Goal: Task Accomplishment & Management: Manage account settings

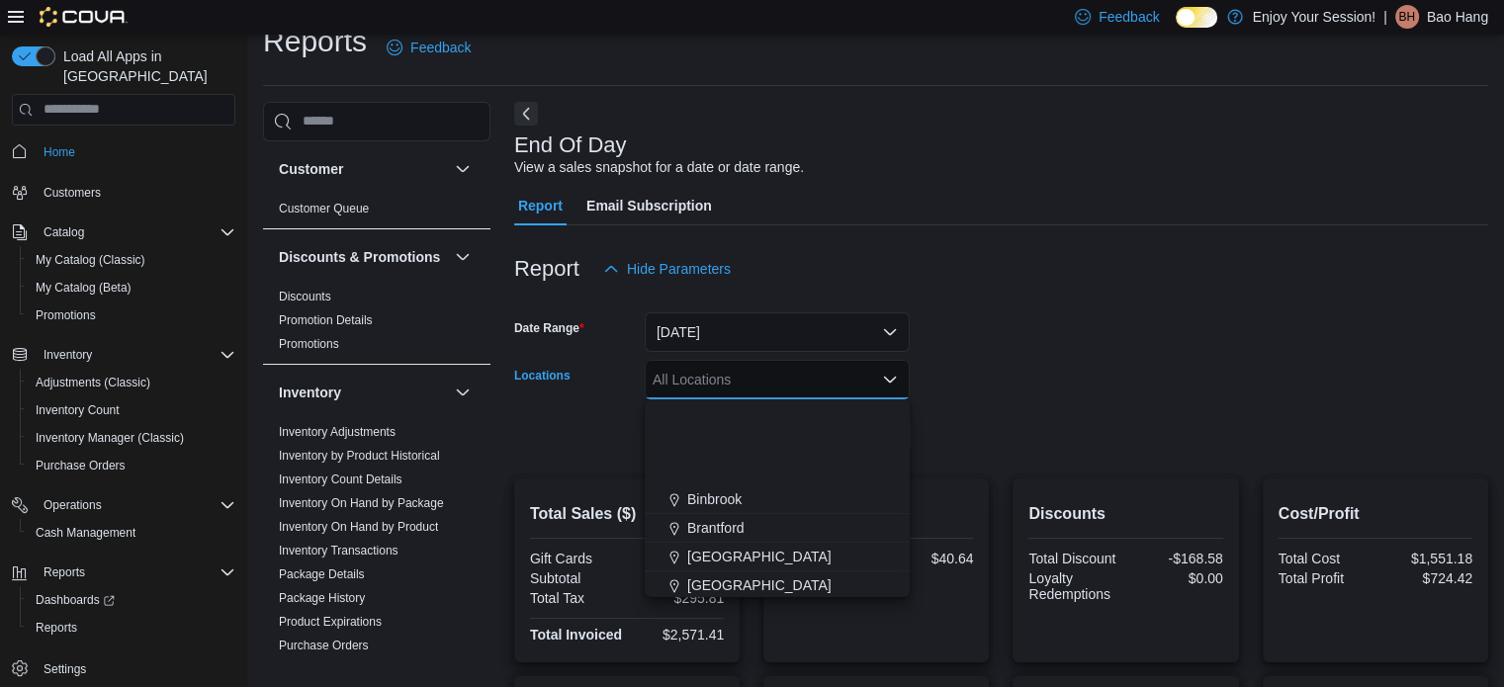
scroll to position [198, 0]
click at [740, 433] on button "Dundurn" at bounding box center [777, 445] width 265 height 29
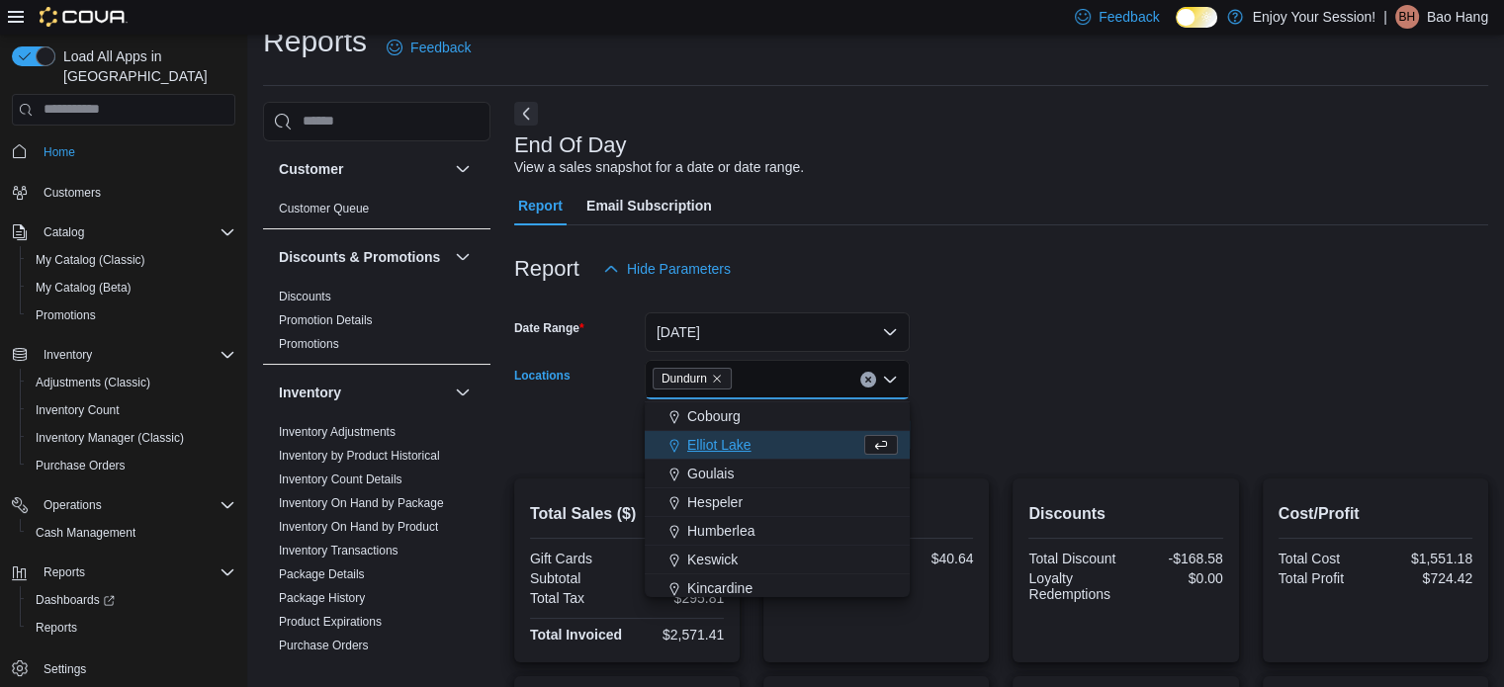
click at [981, 394] on form "Date Range [DATE] Locations [GEOGRAPHIC_DATA] Combo box. Selected. [GEOGRAPHIC_…" at bounding box center [1001, 372] width 974 height 166
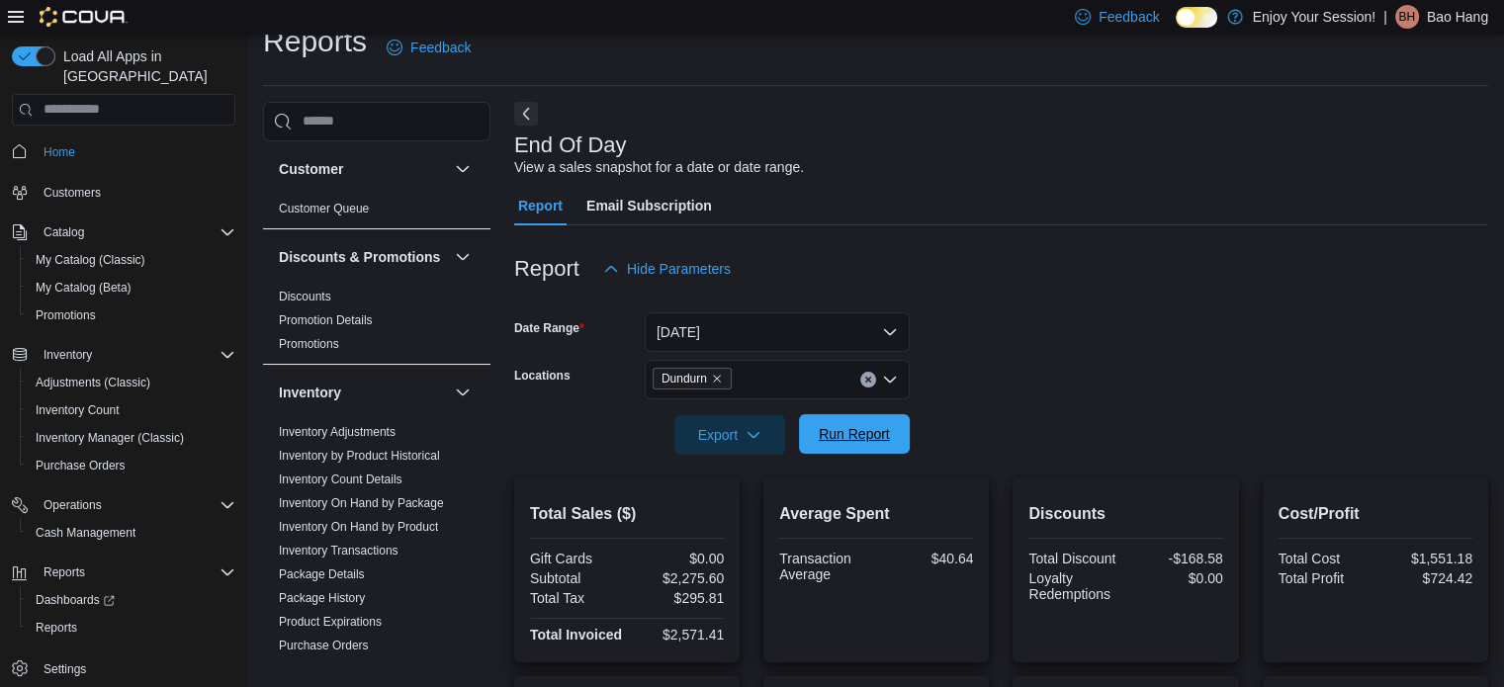
click at [866, 438] on span "Run Report" at bounding box center [854, 434] width 71 height 20
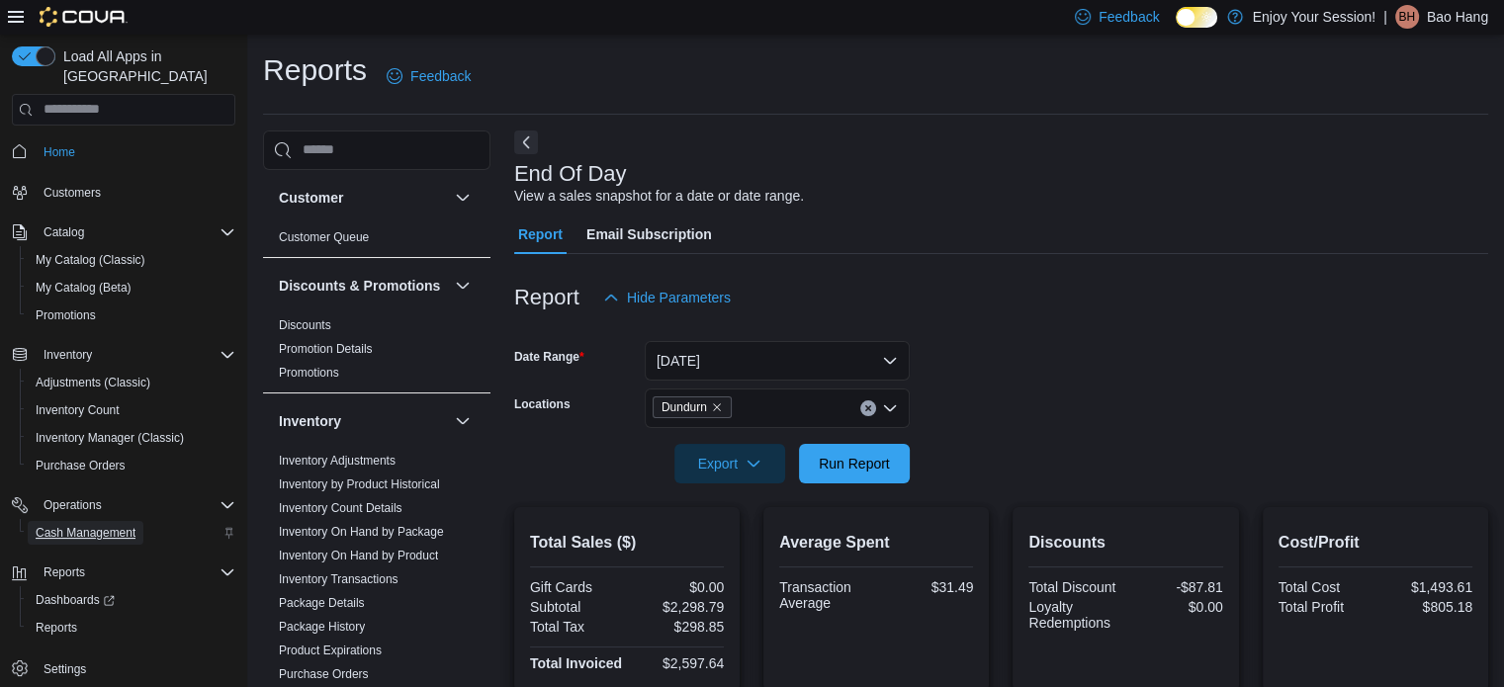
click at [90, 525] on span "Cash Management" at bounding box center [86, 533] width 100 height 16
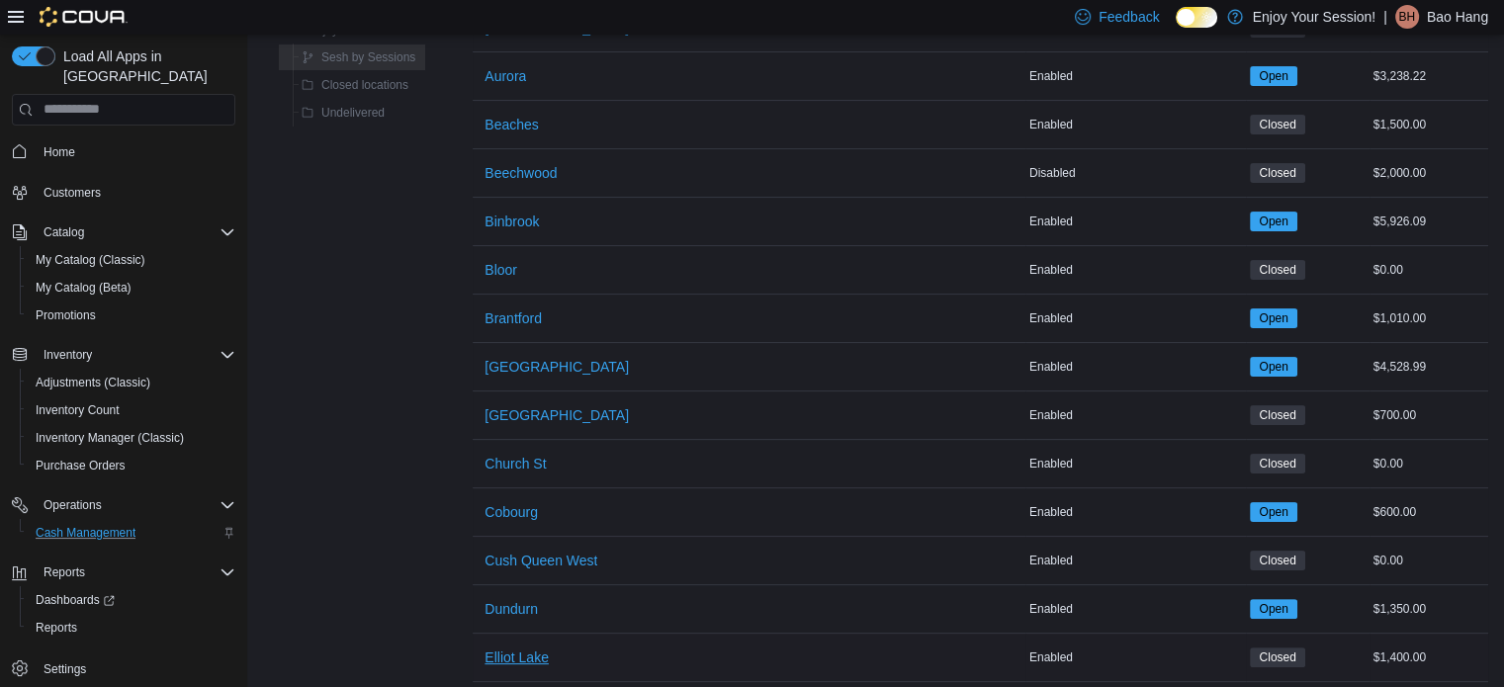
scroll to position [395, 0]
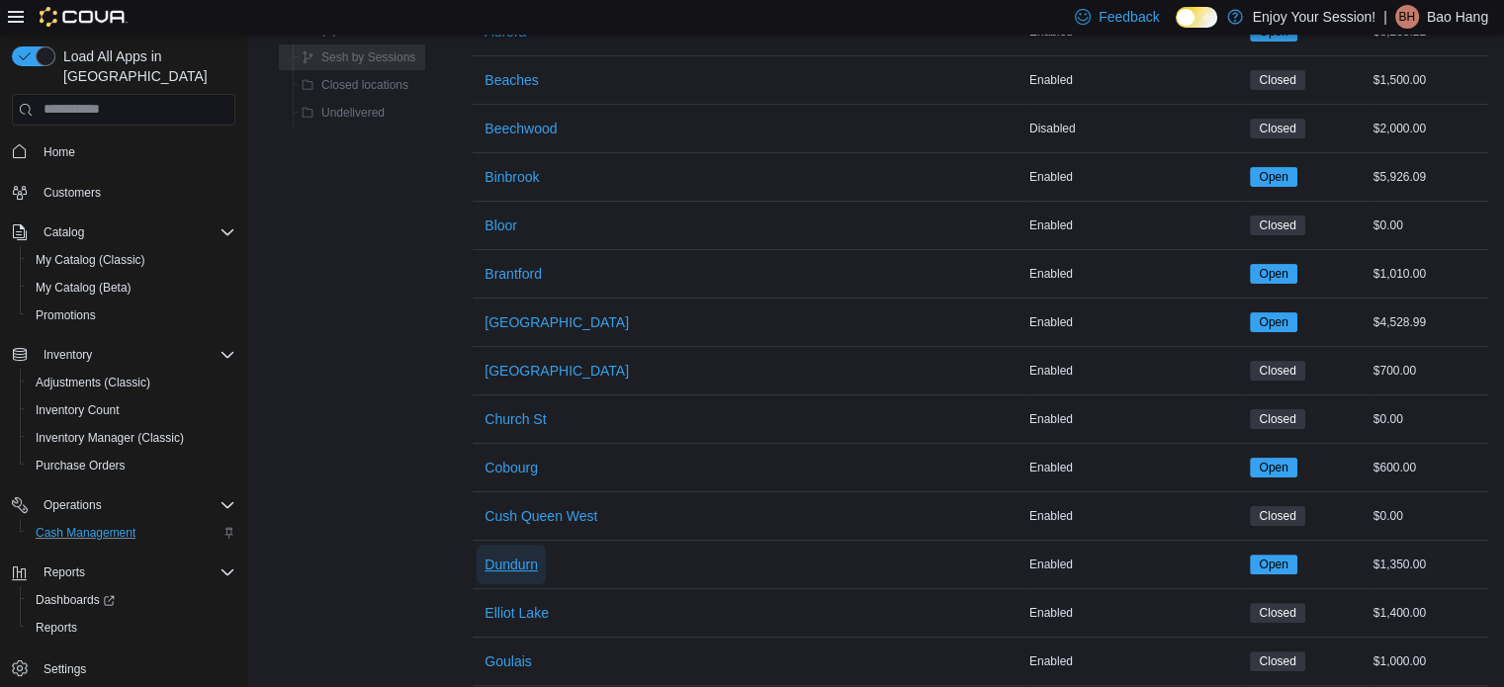
click at [525, 565] on span "Dundurn" at bounding box center [510, 565] width 53 height 20
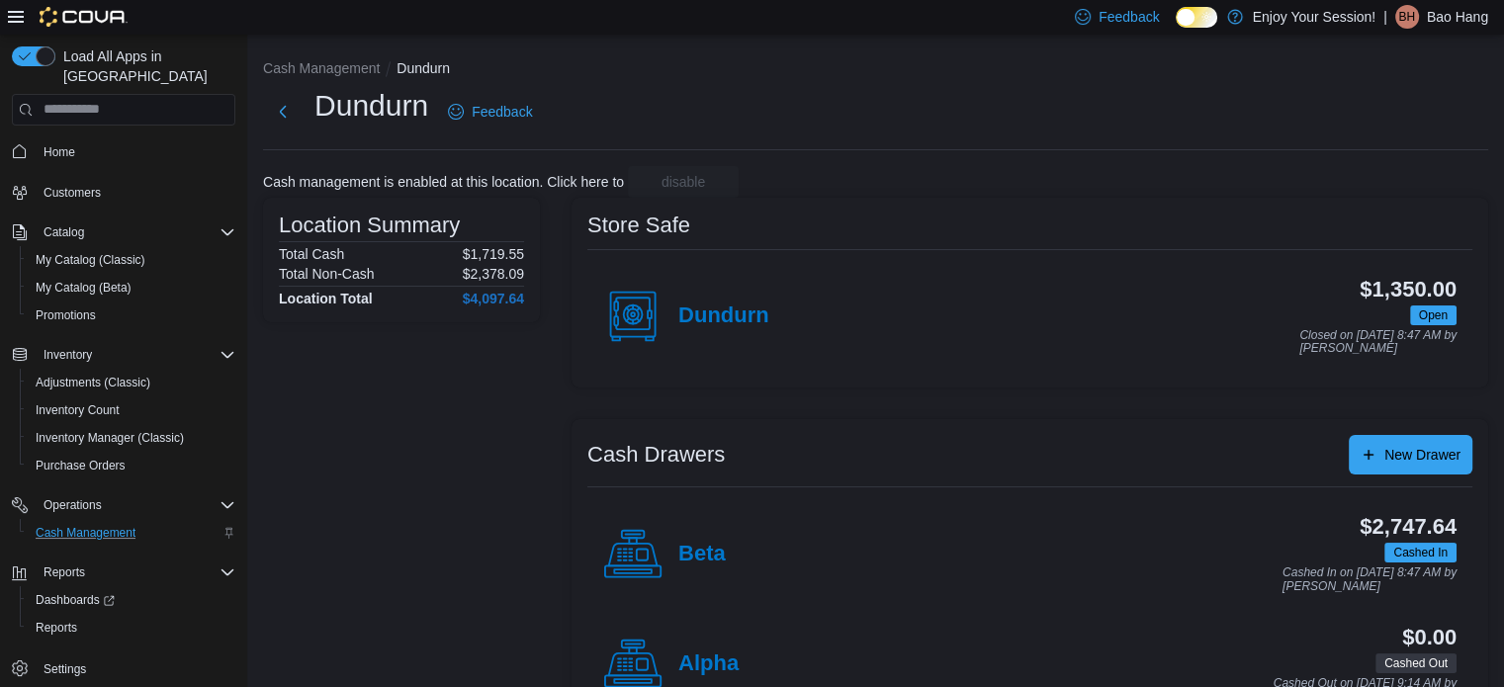
scroll to position [63, 0]
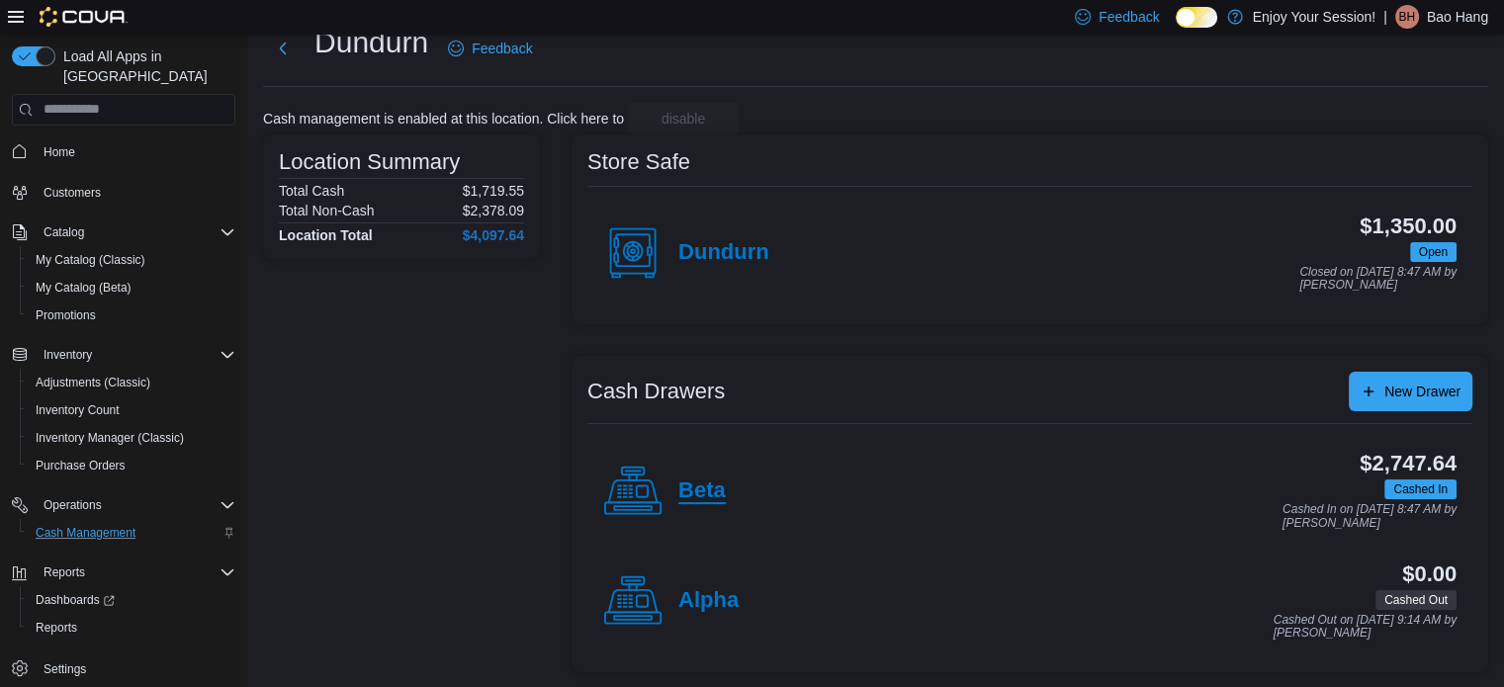
click at [704, 502] on h4 "Beta" at bounding box center [701, 491] width 47 height 26
